Goal: Transaction & Acquisition: Subscribe to service/newsletter

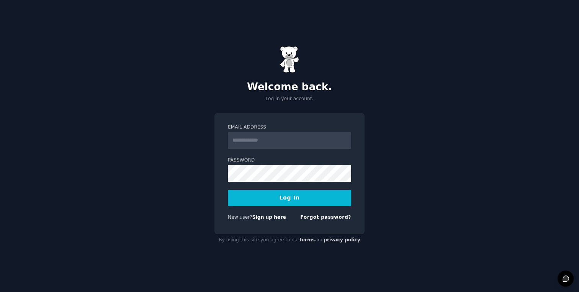
click at [0, 291] on com-1password-button at bounding box center [0, 292] width 0 height 0
type input "**********"
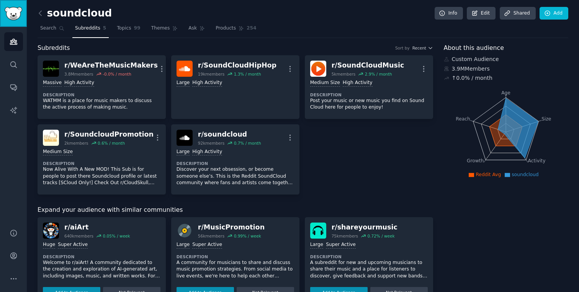
click at [17, 12] on img "Sidebar" at bounding box center [14, 13] width 18 height 13
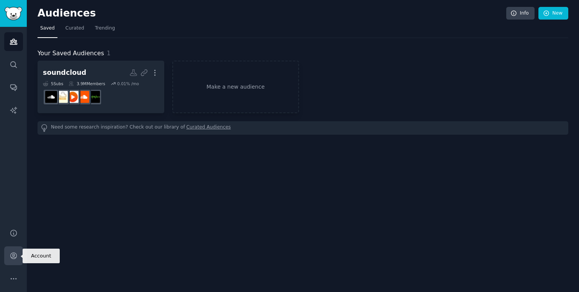
click at [14, 256] on icon "Sidebar" at bounding box center [14, 255] width 8 height 8
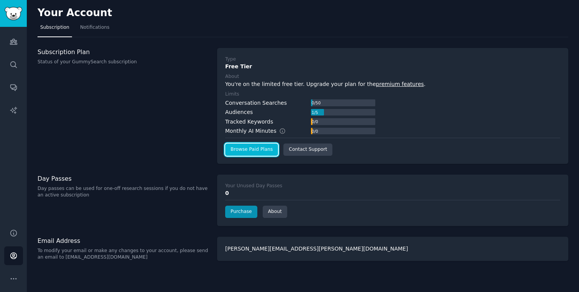
click at [255, 149] on link "Browse Paid Plans" at bounding box center [251, 149] width 53 height 12
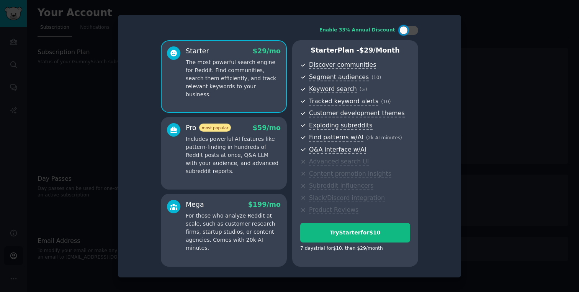
click at [232, 161] on p "Includes powerful AI features like pattern-finding in hundreds of Reddit posts …" at bounding box center [233, 155] width 95 height 40
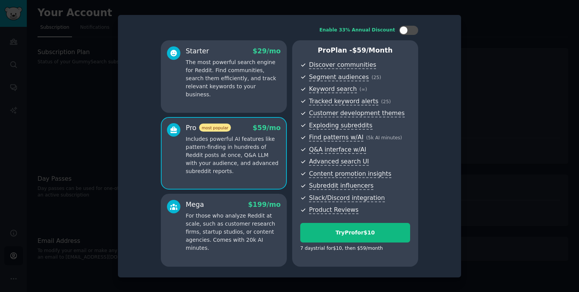
click at [216, 228] on p "For those who analyze Reddit at scale, such as customer research firms, startup…" at bounding box center [233, 232] width 95 height 40
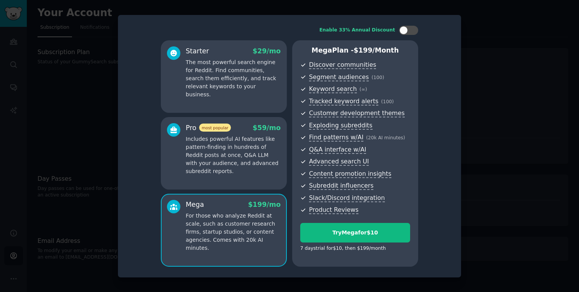
click at [244, 154] on p "Includes powerful AI features like pattern-finding in hundreds of Reddit posts …" at bounding box center [233, 155] width 95 height 40
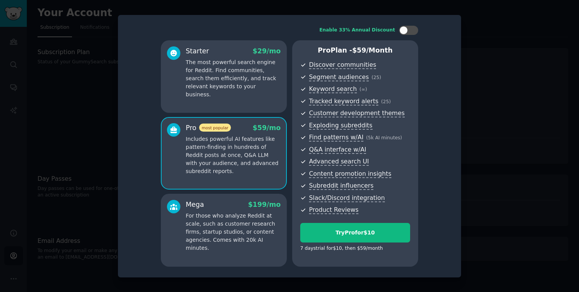
click at [232, 219] on p "For those who analyze Reddit at scale, such as customer research firms, startup…" at bounding box center [233, 232] width 95 height 40
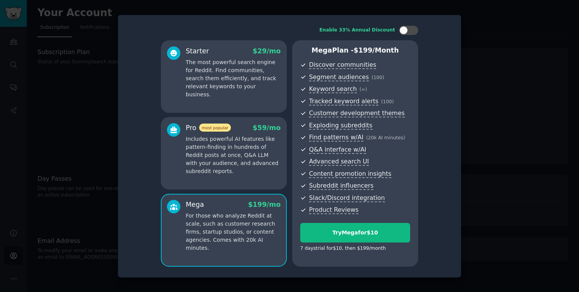
click at [222, 151] on p "Includes powerful AI features like pattern-finding in hundreds of Reddit posts …" at bounding box center [233, 155] width 95 height 40
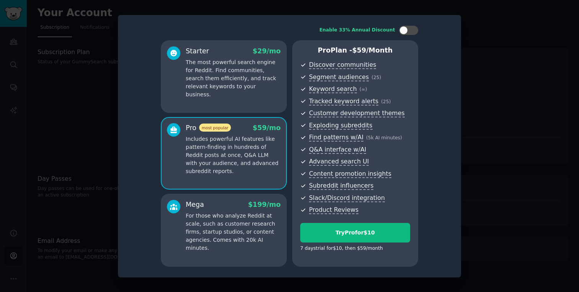
click at [234, 236] on p "For those who analyze Reddit at scale, such as customer research firms, startup…" at bounding box center [233, 232] width 95 height 40
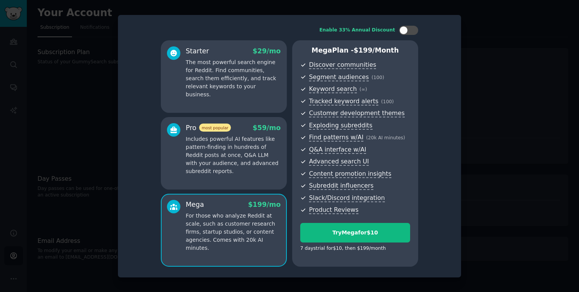
click at [228, 147] on p "Includes powerful AI features like pattern-finding in hundreds of Reddit posts …" at bounding box center [233, 155] width 95 height 40
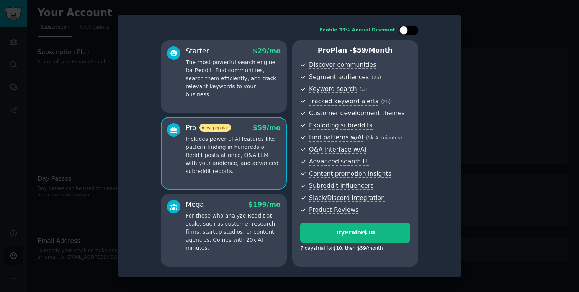
click at [405, 30] on div at bounding box center [404, 30] width 8 height 8
checkbox input "true"
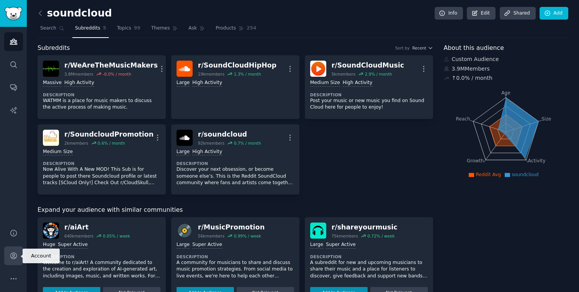
click at [14, 260] on link "Account" at bounding box center [13, 255] width 19 height 19
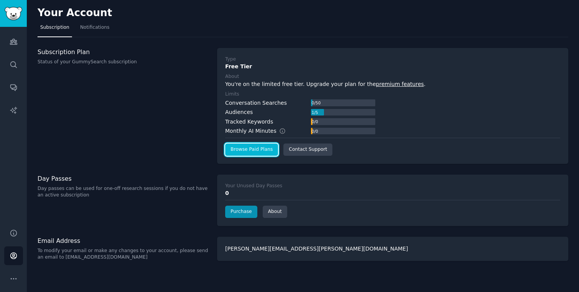
click at [248, 146] on link "Browse Paid Plans" at bounding box center [251, 149] width 53 height 12
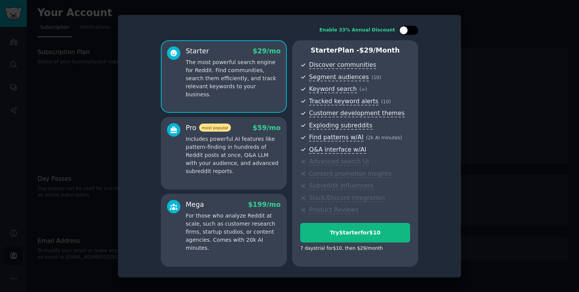
click at [413, 28] on div at bounding box center [413, 30] width 4 height 4
checkbox input "true"
click at [228, 161] on p "Includes powerful AI features like pattern-finding in hundreds of Reddit posts …" at bounding box center [233, 155] width 95 height 40
